Goal: Information Seeking & Learning: Learn about a topic

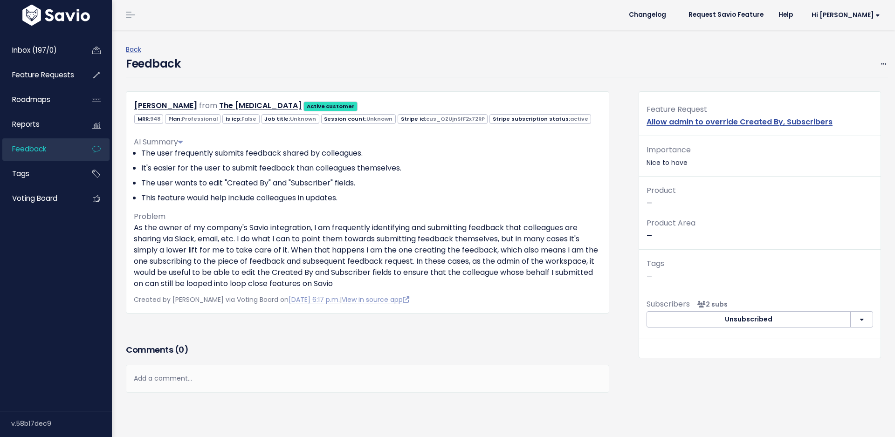
scroll to position [8, 0]
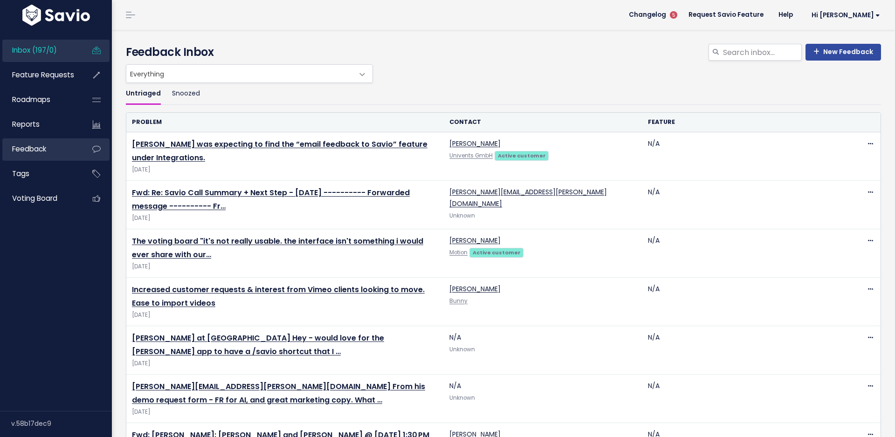
click at [35, 153] on span "Feedback" at bounding box center [29, 149] width 34 height 10
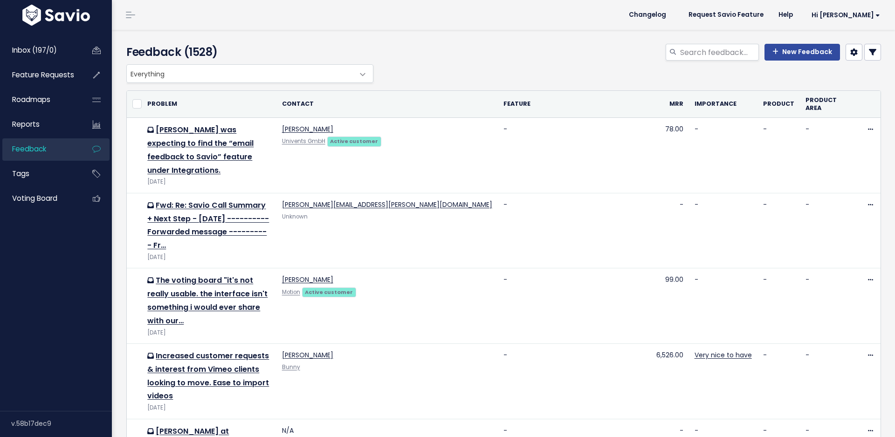
click at [730, 53] on input "search" at bounding box center [719, 52] width 80 height 17
type input "suck"
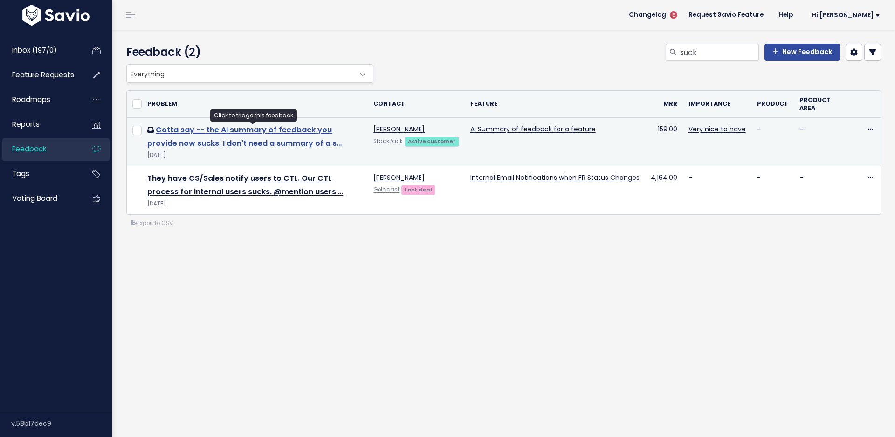
click at [306, 129] on link "Gotta say -- the AI summary of feedback you provide now sucks. I don't need a s…" at bounding box center [244, 136] width 194 height 24
